Goal: Task Accomplishment & Management: Manage account settings

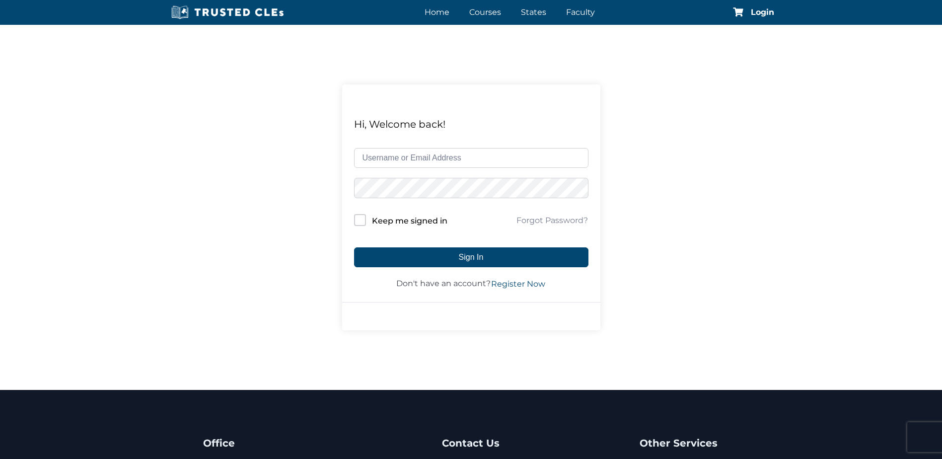
type input "peter@abesadalaw.com"
click at [365, 224] on input "Keep me signed in" at bounding box center [360, 220] width 12 height 12
checkbox input "true"
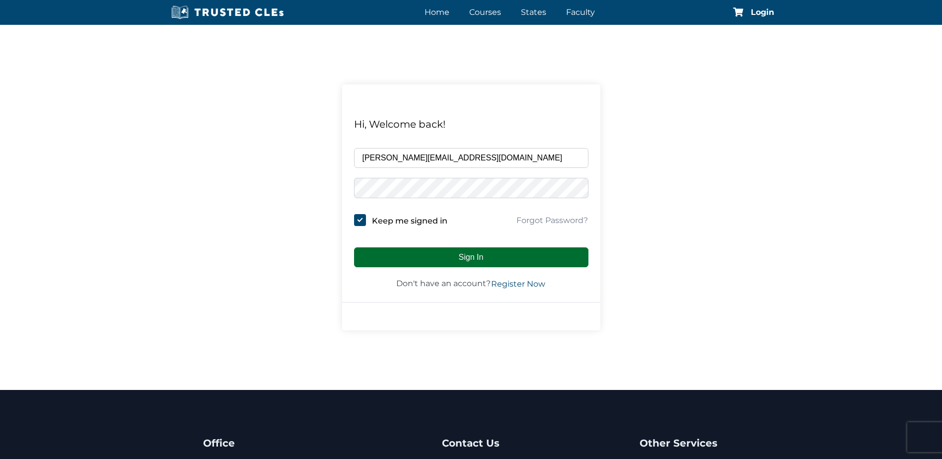
click at [455, 256] on button "Sign In" at bounding box center [471, 257] width 234 height 20
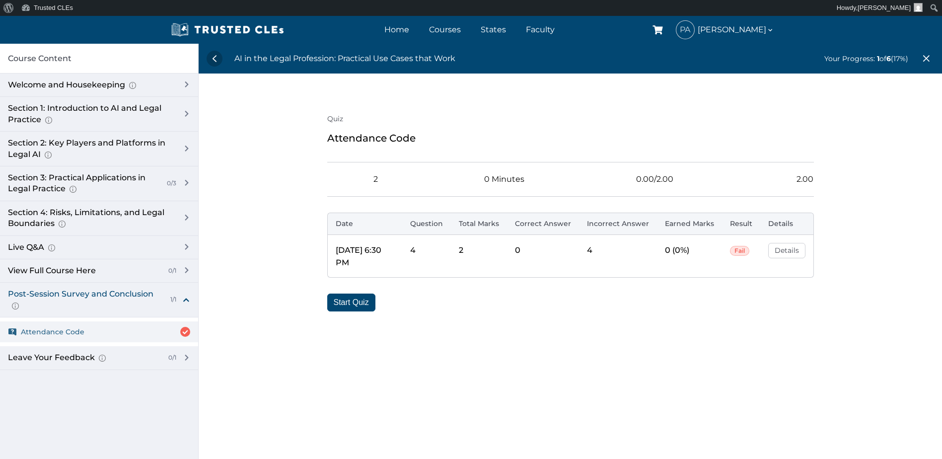
click at [68, 331] on span "Attendance Code" at bounding box center [53, 331] width 64 height 11
click at [399, 27] on link "Home" at bounding box center [397, 29] width 30 height 14
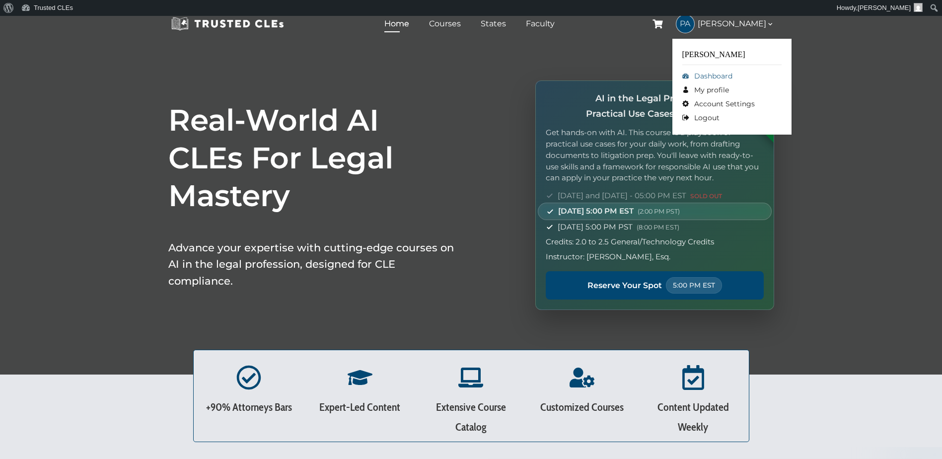
click at [722, 76] on link "Dashboard" at bounding box center [731, 76] width 99 height 14
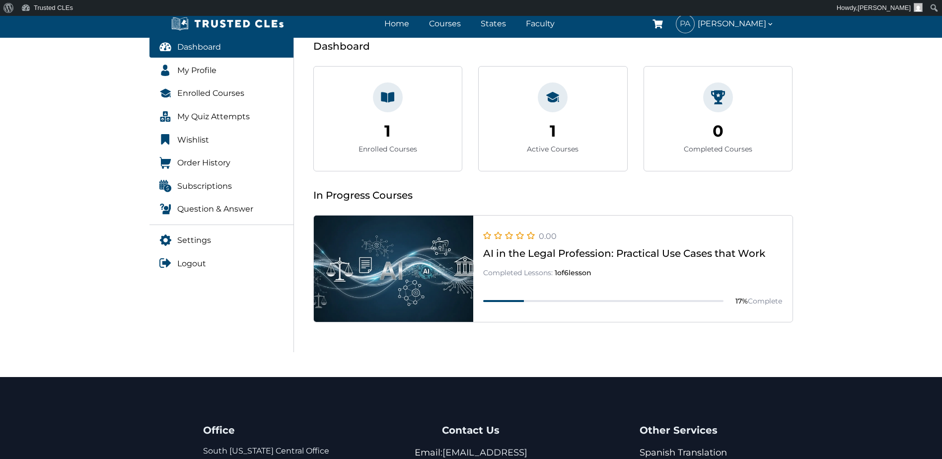
scroll to position [149, 0]
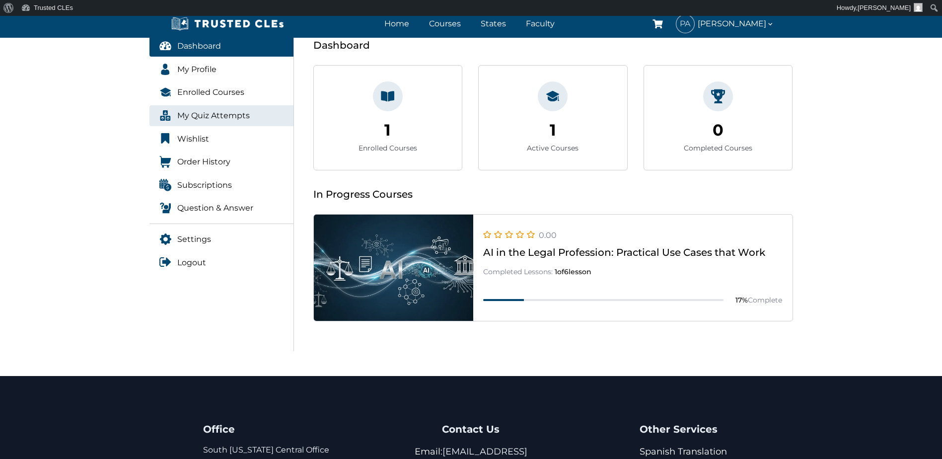
click at [194, 114] on span "My Quiz Attempts" at bounding box center [213, 115] width 72 height 13
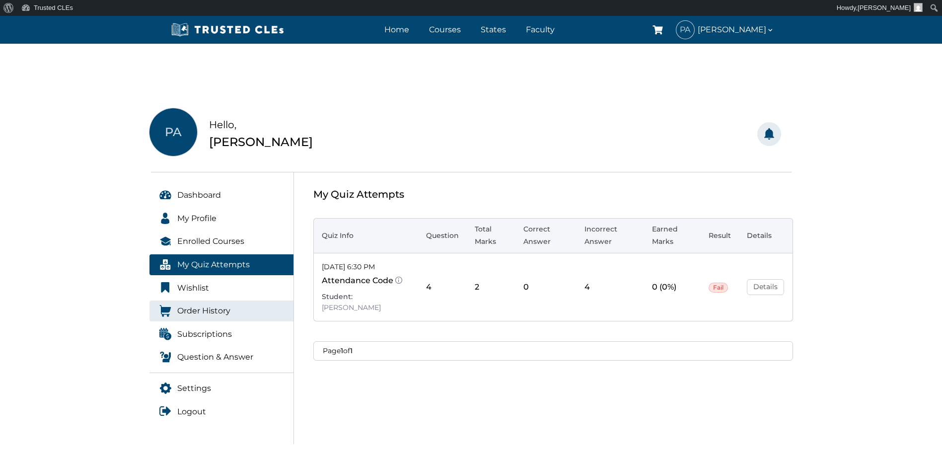
scroll to position [50, 0]
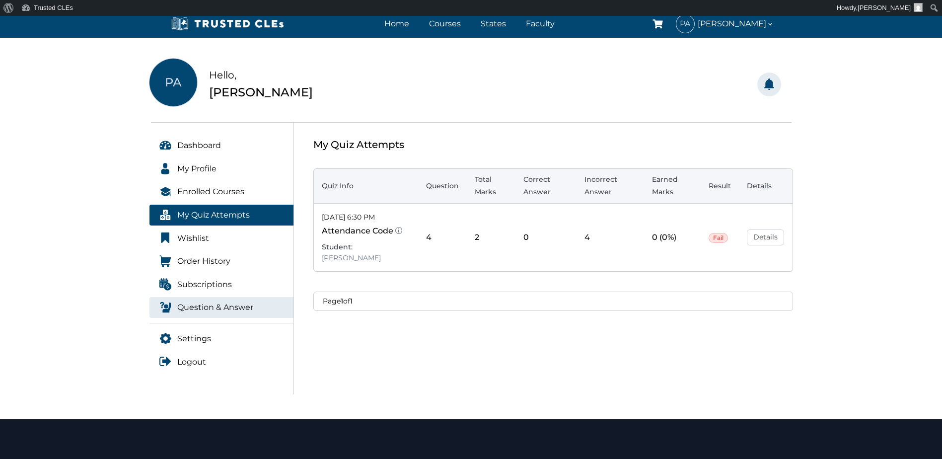
click at [201, 305] on span "Question & Answer" at bounding box center [215, 307] width 76 height 13
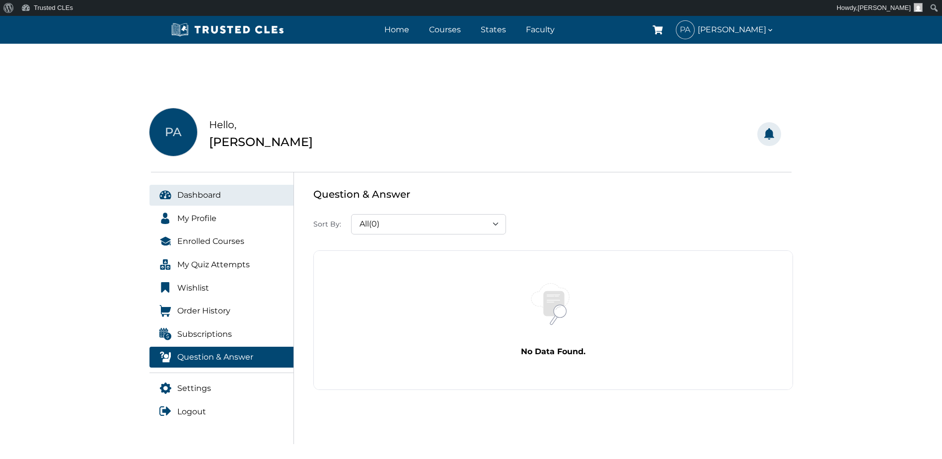
click at [196, 196] on span "Dashboard" at bounding box center [199, 195] width 44 height 13
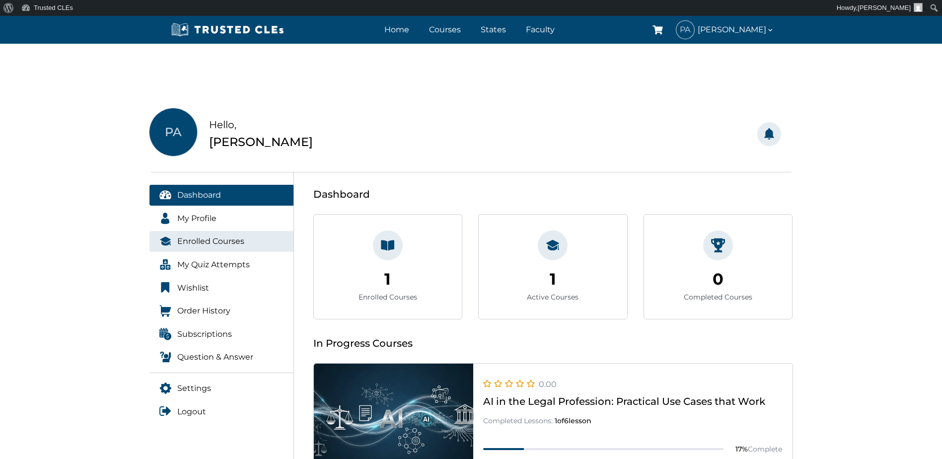
click at [216, 244] on span "Enrolled Courses" at bounding box center [210, 241] width 67 height 13
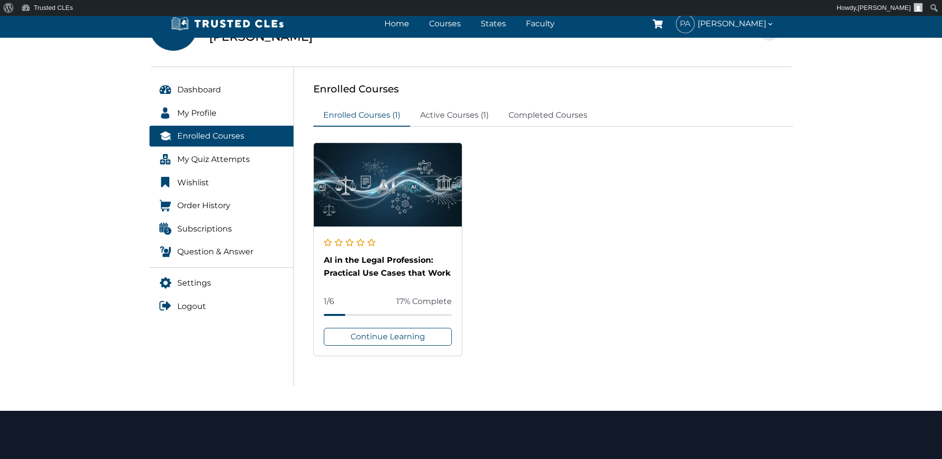
scroll to position [50, 0]
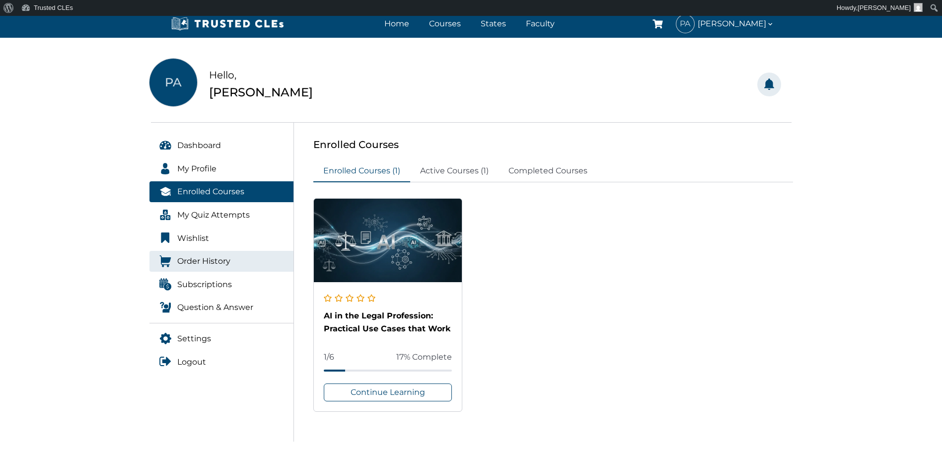
click at [186, 262] on span "Order History" at bounding box center [203, 261] width 53 height 13
